Goal: Transaction & Acquisition: Purchase product/service

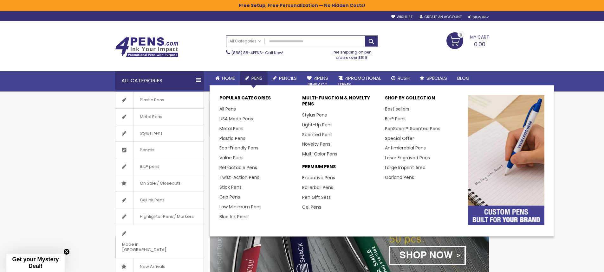
click at [258, 80] on span "Pens" at bounding box center [257, 78] width 11 height 7
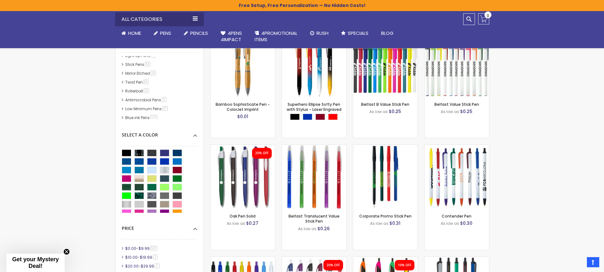
scroll to position [190, 0]
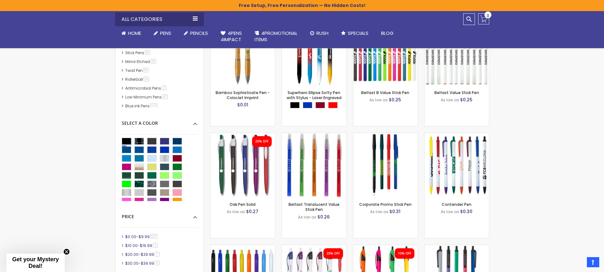
click at [126, 143] on div "Black" at bounding box center [127, 141] width 10 height 7
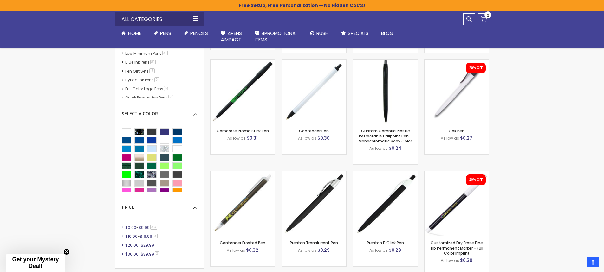
scroll to position [127, 0]
click at [135, 91] on link "Full Color Logo Pens 44 item" at bounding box center [148, 91] width 48 height 5
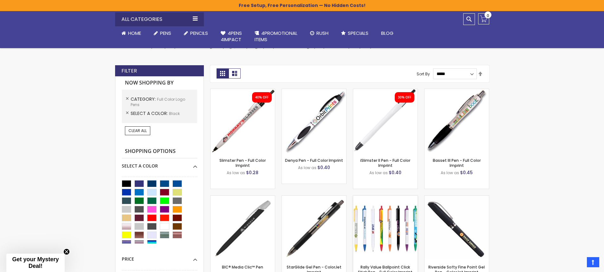
scroll to position [127, 0]
